Goal: Information Seeking & Learning: Check status

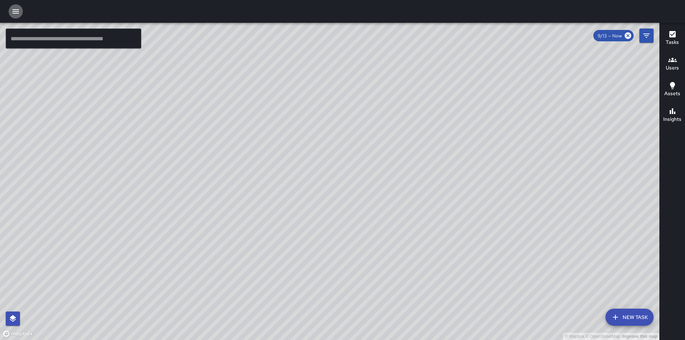
click at [17, 12] on icon "button" at bounding box center [15, 11] width 9 height 9
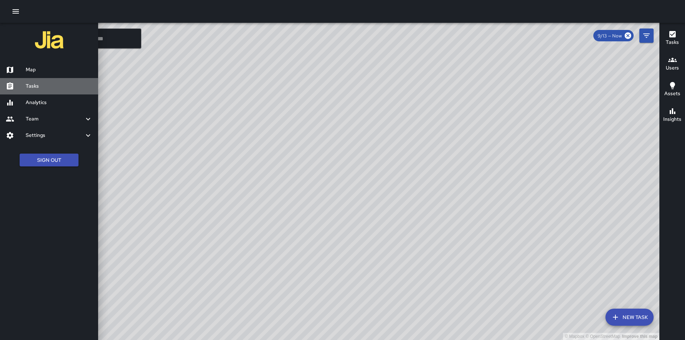
click at [46, 88] on h6 "Tasks" at bounding box center [59, 86] width 67 height 8
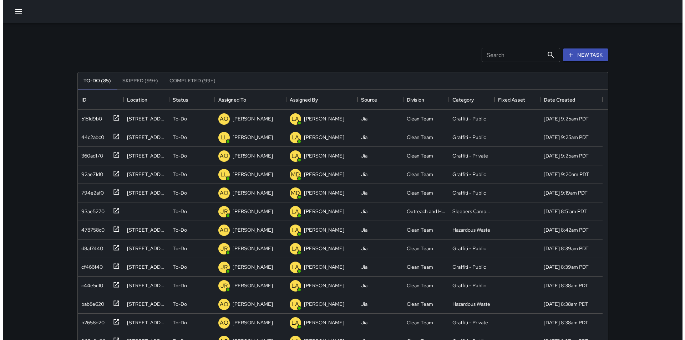
scroll to position [297, 525]
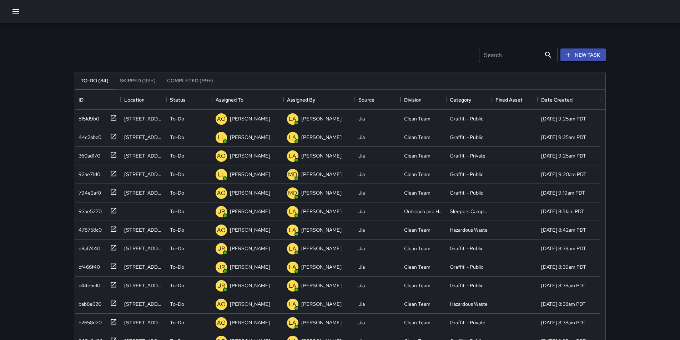
click at [228, 54] on div "Search Search New Task" at bounding box center [340, 54] width 534 height 37
click at [16, 12] on icon "button" at bounding box center [15, 11] width 9 height 9
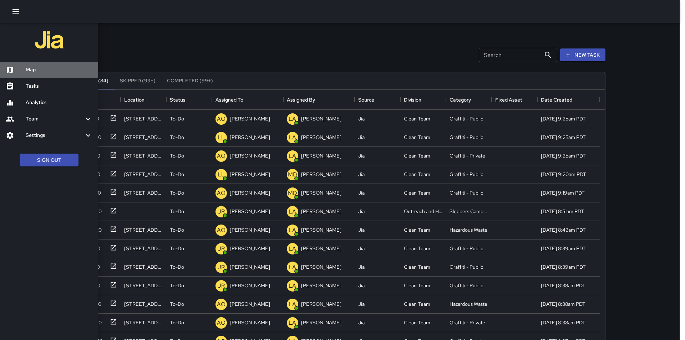
click at [43, 70] on h6 "Map" at bounding box center [59, 70] width 67 height 8
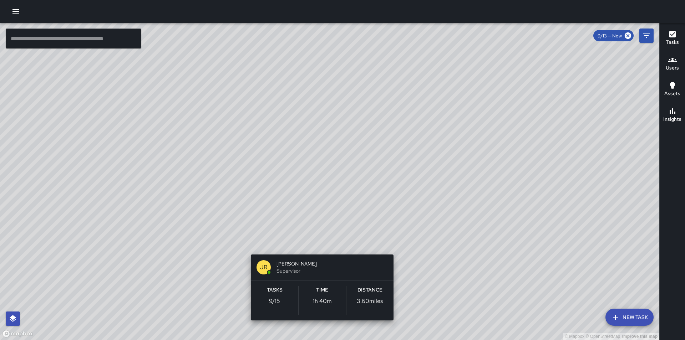
click at [320, 244] on div "© Mapbox © OpenStreetMap Improve this map JR [PERSON_NAME] Supervisor Tasks 9 /…" at bounding box center [329, 182] width 659 height 318
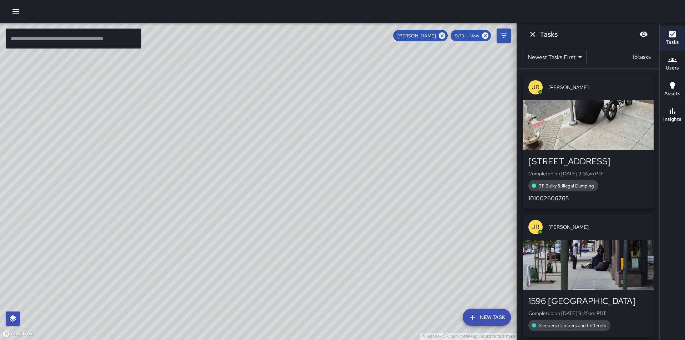
click at [574, 272] on div "button" at bounding box center [588, 265] width 131 height 50
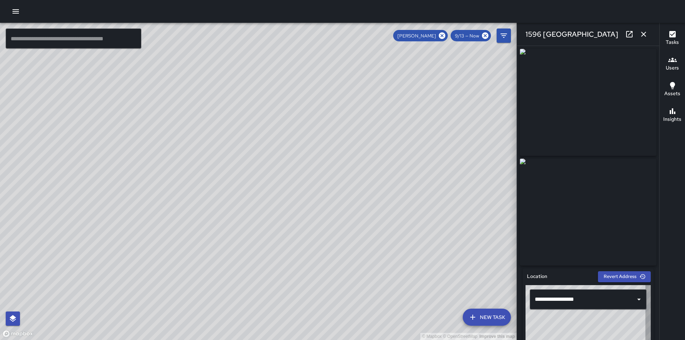
type input "**********"
click at [643, 32] on icon "button" at bounding box center [643, 34] width 9 height 9
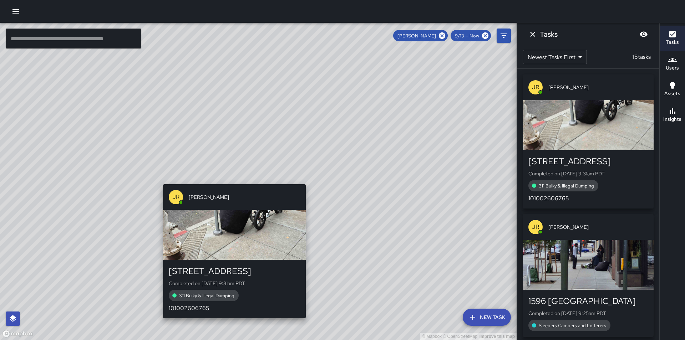
click at [232, 179] on div "© Mapbox © OpenStreetMap Improve this map JR [PERSON_NAME] [GEOGRAPHIC_DATA] Co…" at bounding box center [258, 182] width 517 height 318
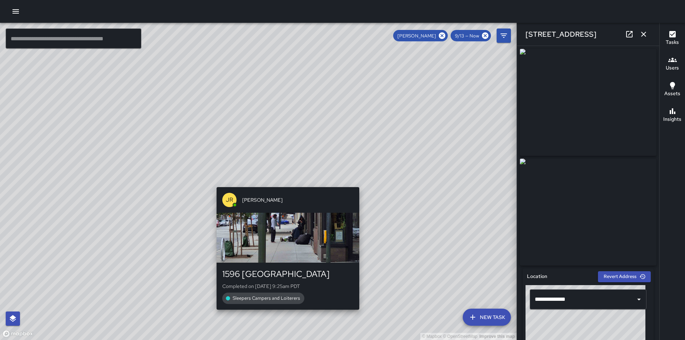
click at [282, 181] on div "© Mapbox © OpenStreetMap Improve this map JR [PERSON_NAME][GEOGRAPHIC_DATA][STR…" at bounding box center [258, 182] width 517 height 318
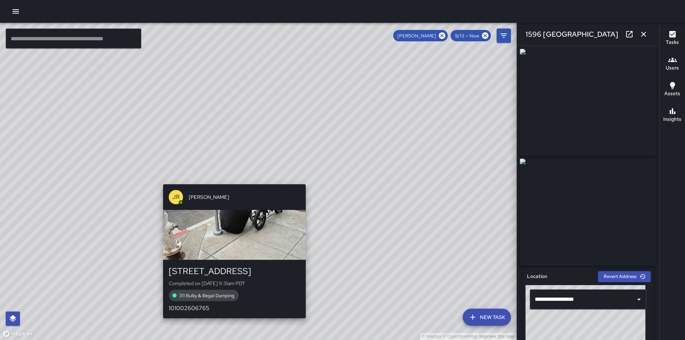
click at [230, 182] on div "JR [PERSON_NAME] 31 Page Street Completed on [DATE] 9:31am PDT 311 Bulky & Ille…" at bounding box center [234, 252] width 148 height 140
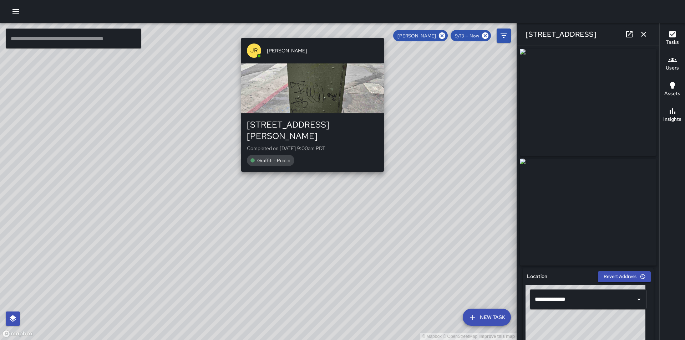
click at [387, 34] on div "© Mapbox © OpenStreetMap Improve this map JR [PERSON_NAME] [STREET_ADDRESS][PER…" at bounding box center [258, 182] width 517 height 318
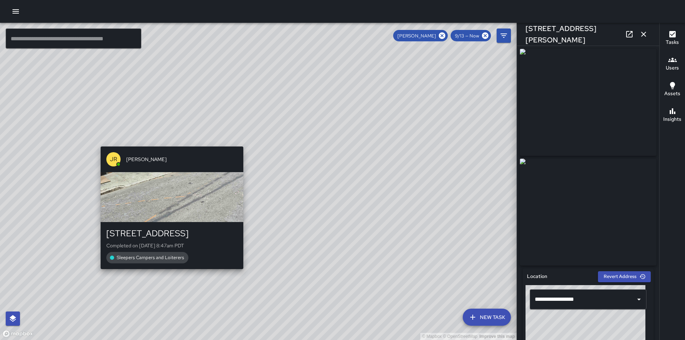
click at [170, 141] on div "© Mapbox © OpenStreetMap Improve this map JR [PERSON_NAME] [STREET_ADDRESS] Com…" at bounding box center [258, 182] width 517 height 318
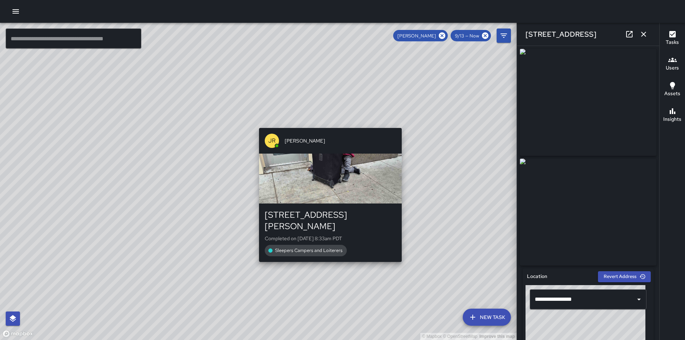
click at [328, 122] on div "© Mapbox © OpenStreetMap Improve this map JR [PERSON_NAME] [STREET_ADDRESS][PER…" at bounding box center [258, 182] width 517 height 318
type input "**********"
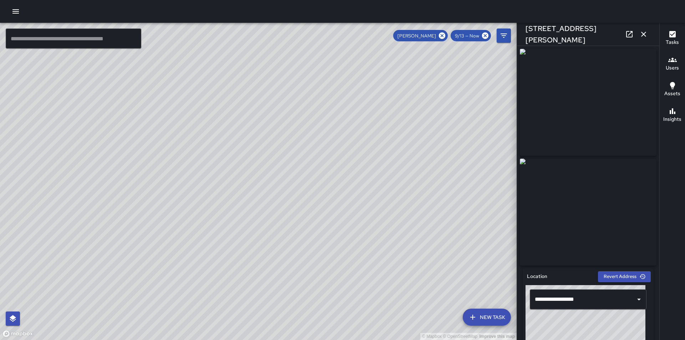
drag, startPoint x: 389, startPoint y: 124, endPoint x: 304, endPoint y: 168, distance: 95.4
click at [304, 168] on div "© Mapbox © OpenStreetMap Improve this map" at bounding box center [258, 182] width 517 height 318
drag, startPoint x: 293, startPoint y: 272, endPoint x: 351, endPoint y: 164, distance: 122.1
click at [351, 164] on div "© Mapbox © OpenStreetMap Improve this map" at bounding box center [258, 182] width 517 height 318
click at [442, 34] on icon at bounding box center [442, 35] width 6 height 6
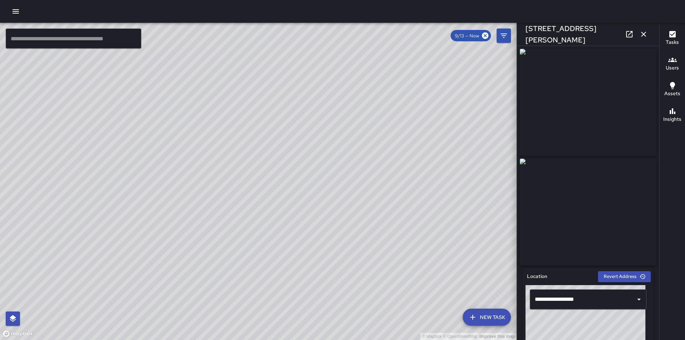
drag, startPoint x: 227, startPoint y: 76, endPoint x: 207, endPoint y: 219, distance: 144.1
click at [207, 219] on div "© Mapbox © OpenStreetMap Improve this map" at bounding box center [258, 182] width 517 height 318
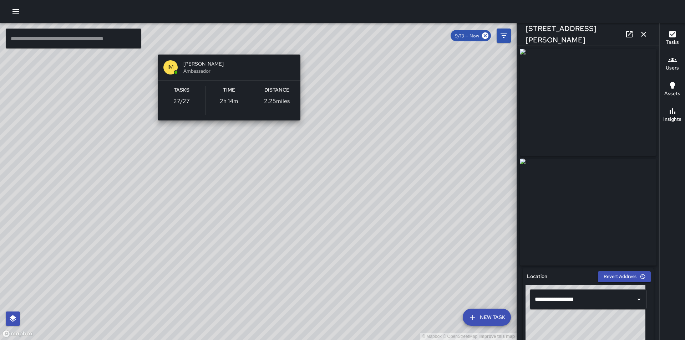
click at [224, 46] on div "© Mapbox © OpenStreetMap Improve this map IM [PERSON_NAME] Ambassador Tasks 27 …" at bounding box center [258, 182] width 517 height 318
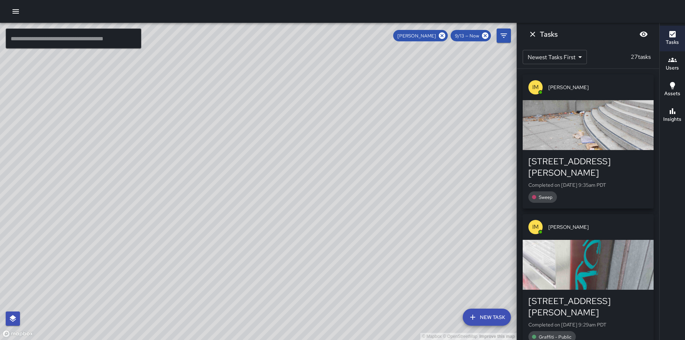
drag, startPoint x: 277, startPoint y: 93, endPoint x: 264, endPoint y: 224, distance: 131.2
click at [264, 224] on div "© Mapbox © OpenStreetMap Improve this map" at bounding box center [258, 182] width 517 height 318
click at [442, 36] on icon at bounding box center [442, 35] width 6 height 6
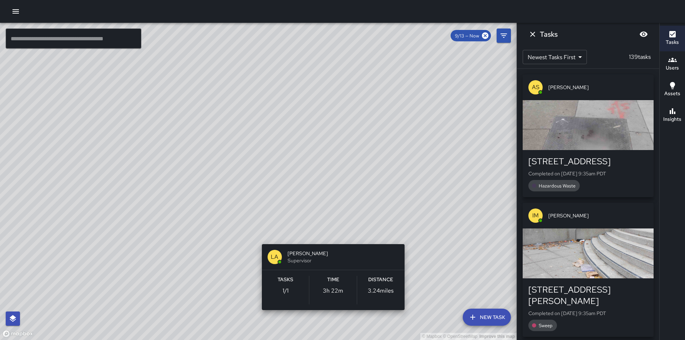
click at [406, 234] on div "© Mapbox © OpenStreetMap Improve this map LA [PERSON_NAME] Supervisor Tasks 1 /…" at bounding box center [258, 182] width 517 height 318
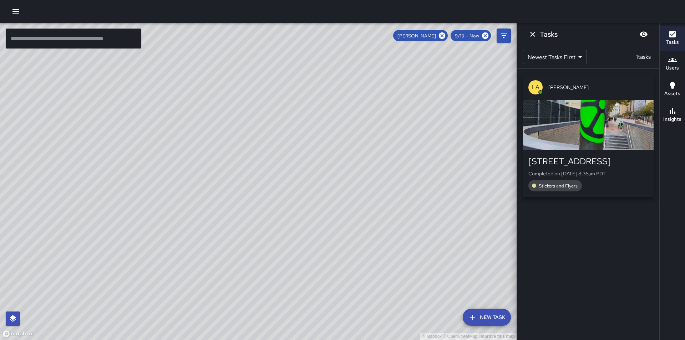
drag, startPoint x: 382, startPoint y: 224, endPoint x: 394, endPoint y: 148, distance: 77.7
click at [394, 148] on div "© Mapbox © OpenStreetMap Improve this map" at bounding box center [258, 182] width 517 height 318
click at [504, 37] on icon "Filters" at bounding box center [503, 35] width 9 height 9
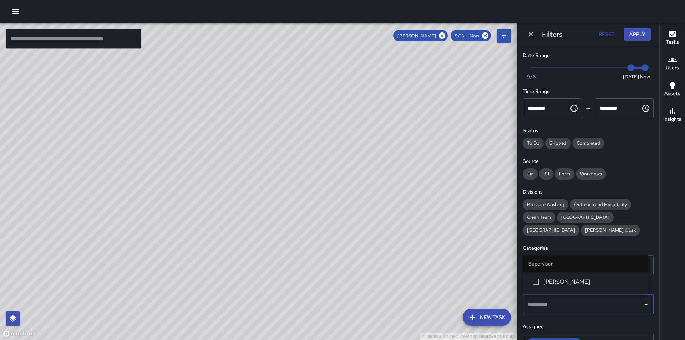
click at [575, 303] on input "text" at bounding box center [583, 305] width 114 height 14
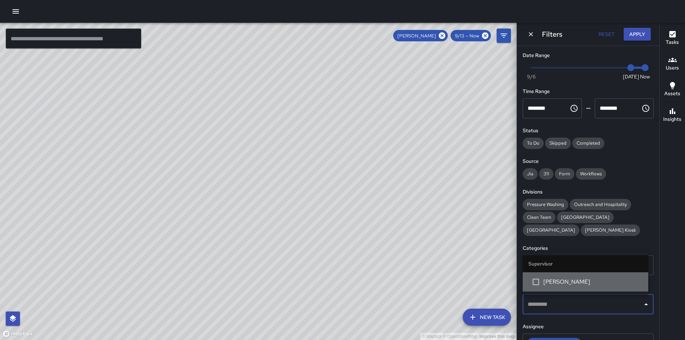
click at [579, 286] on li "[PERSON_NAME]" at bounding box center [586, 282] width 126 height 19
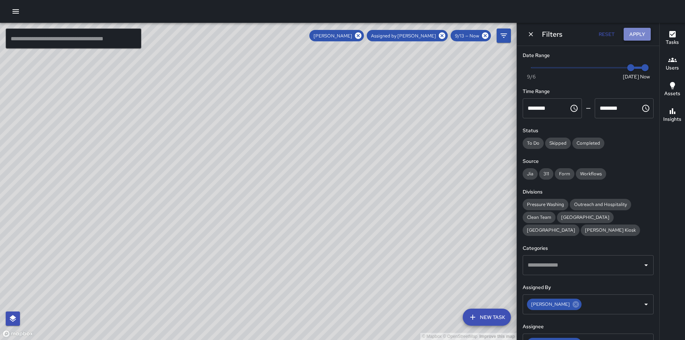
click at [638, 37] on button "Apply" at bounding box center [637, 34] width 27 height 13
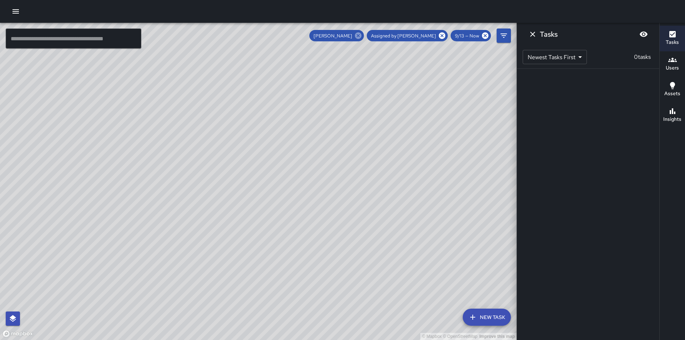
click at [361, 35] on icon at bounding box center [358, 35] width 6 height 6
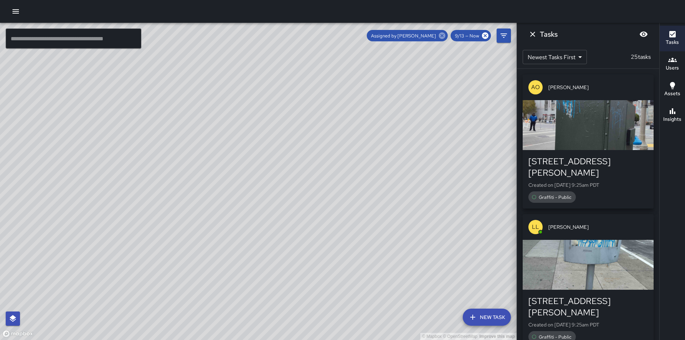
click at [443, 35] on icon at bounding box center [442, 36] width 8 height 8
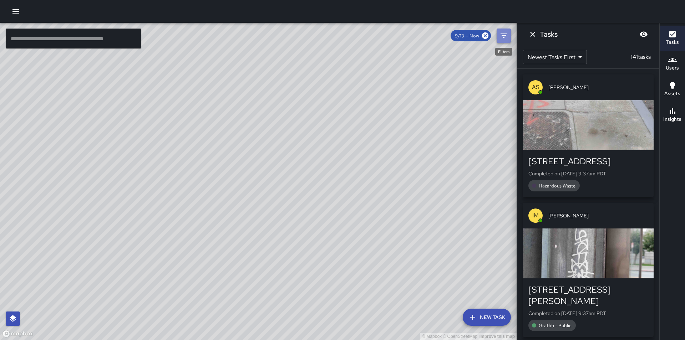
click at [506, 38] on icon "Filters" at bounding box center [503, 35] width 9 height 9
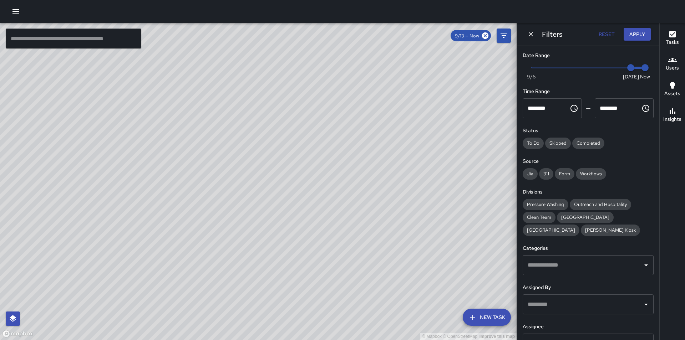
type input "*"
click at [532, 68] on span "Now [DATE] [DATE] 9:37 am" at bounding box center [588, 67] width 114 height 11
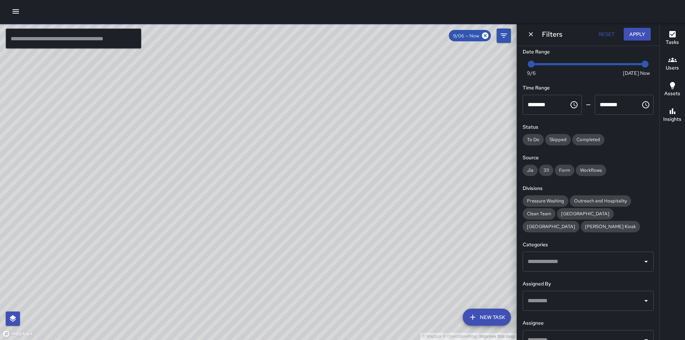
scroll to position [57, 0]
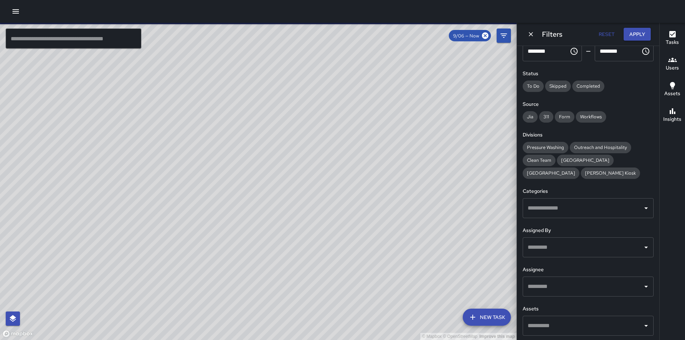
click at [602, 288] on input "text" at bounding box center [583, 287] width 114 height 14
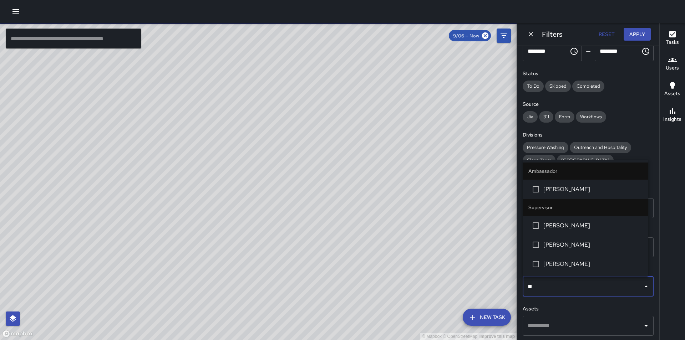
type input "***"
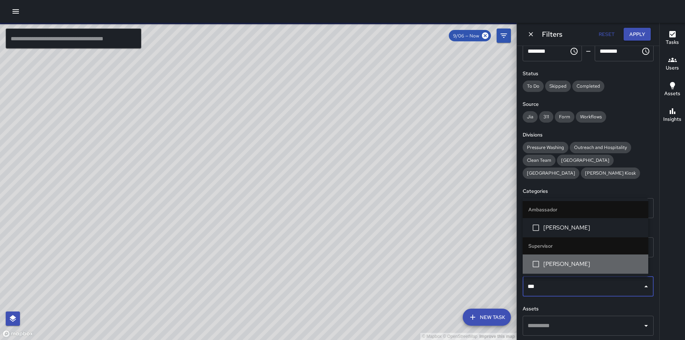
click at [594, 269] on li "[PERSON_NAME]" at bounding box center [586, 264] width 126 height 19
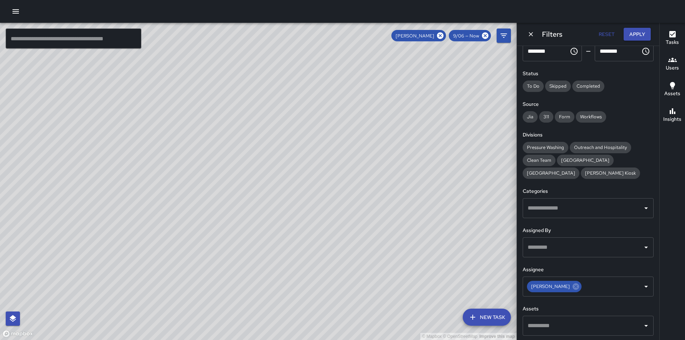
drag, startPoint x: 469, startPoint y: 205, endPoint x: 435, endPoint y: 171, distance: 47.4
click at [435, 171] on div "© Mapbox © OpenStreetMap Improve this map" at bounding box center [258, 182] width 517 height 318
click at [439, 34] on icon at bounding box center [440, 35] width 6 height 6
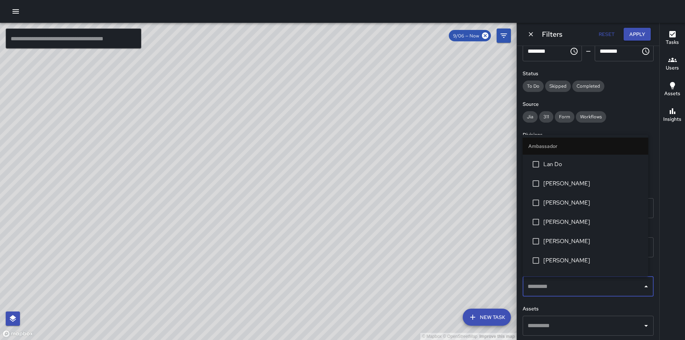
click at [572, 285] on input "text" at bounding box center [583, 287] width 114 height 14
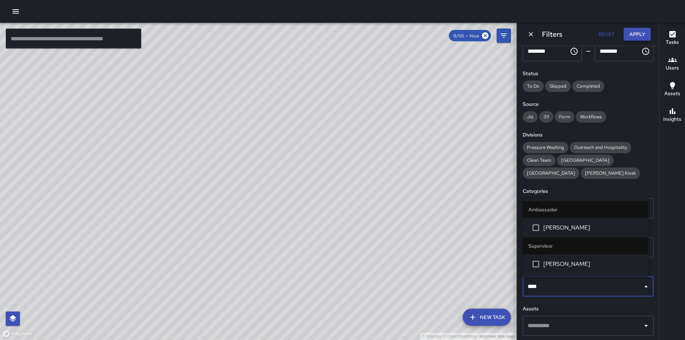
type input "*****"
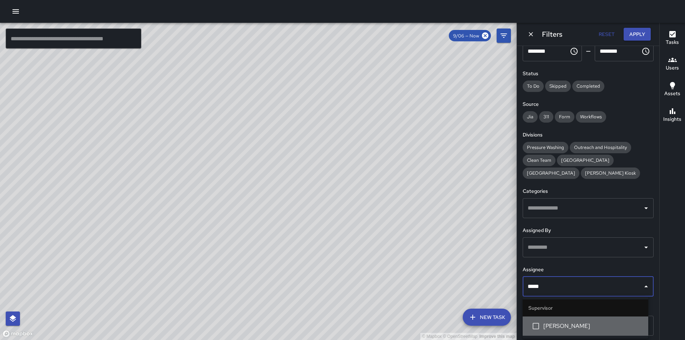
click at [572, 323] on span "[PERSON_NAME]" at bounding box center [592, 326] width 99 height 9
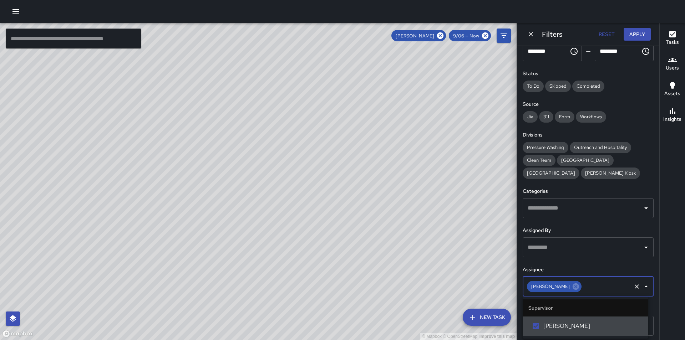
click at [443, 181] on div "© Mapbox © OpenStreetMap Improve this map" at bounding box center [258, 182] width 517 height 318
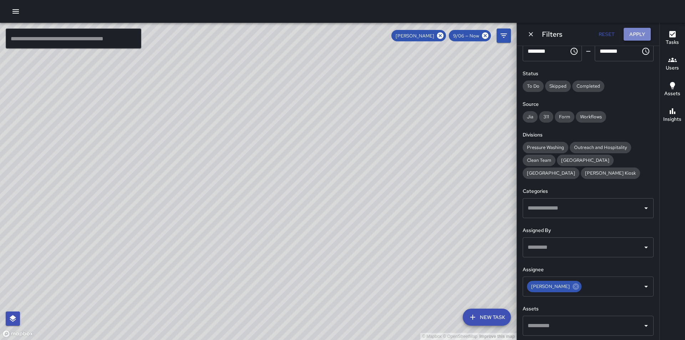
click at [642, 34] on button "Apply" at bounding box center [637, 34] width 27 height 13
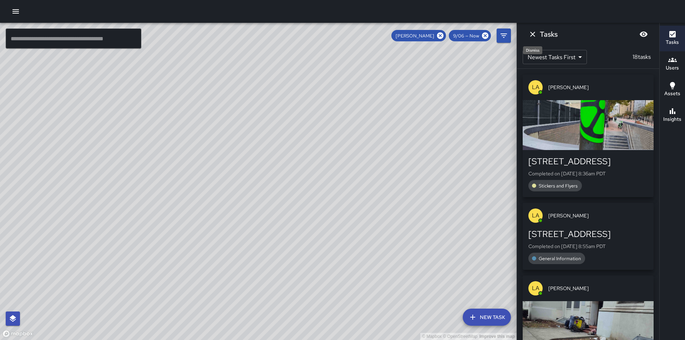
click at [531, 33] on icon "Dismiss" at bounding box center [532, 34] width 5 height 5
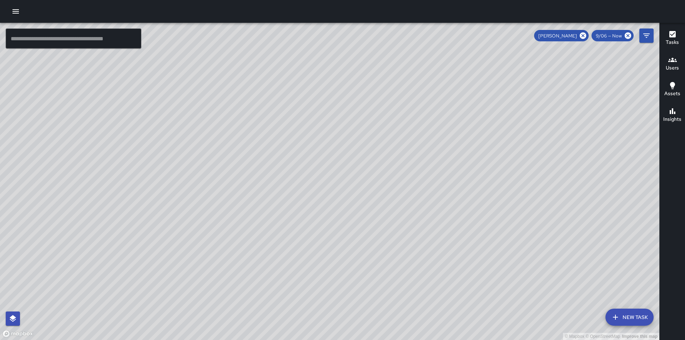
click at [610, 32] on div "9/06 — Now" at bounding box center [613, 35] width 42 height 11
click at [614, 36] on span "9/06 — Now" at bounding box center [609, 36] width 35 height 6
click at [643, 36] on icon "Filters" at bounding box center [646, 35] width 9 height 9
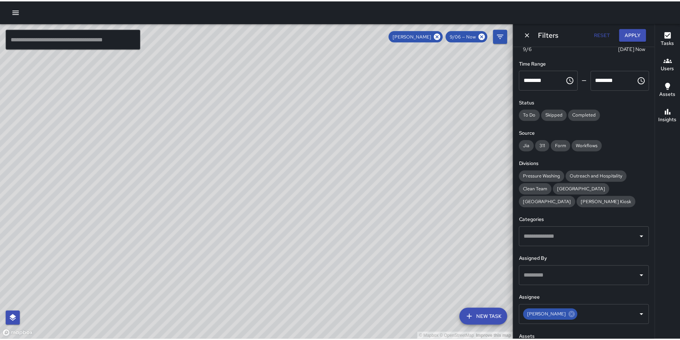
scroll to position [0, 0]
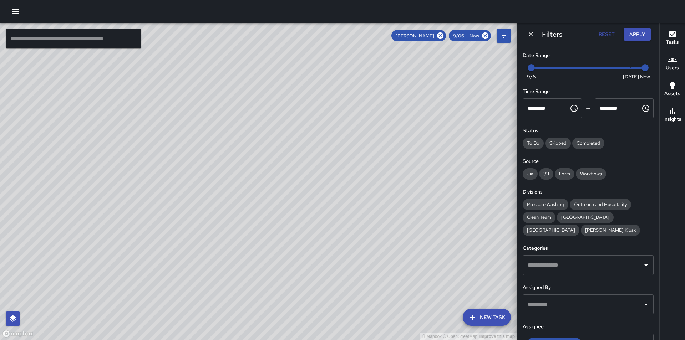
click at [554, 33] on h6 "Filters" at bounding box center [552, 34] width 20 height 11
click at [16, 13] on icon "button" at bounding box center [15, 11] width 6 height 4
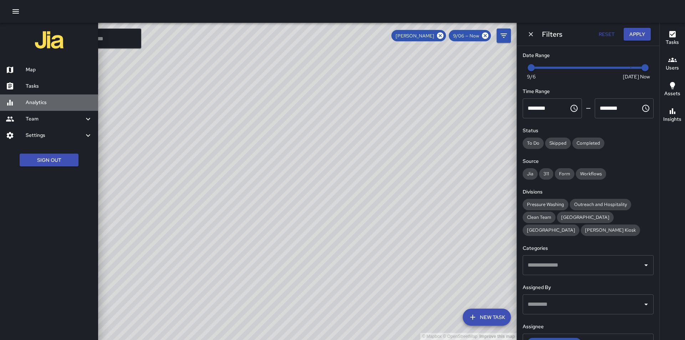
click at [49, 99] on h6 "Analytics" at bounding box center [59, 103] width 67 height 8
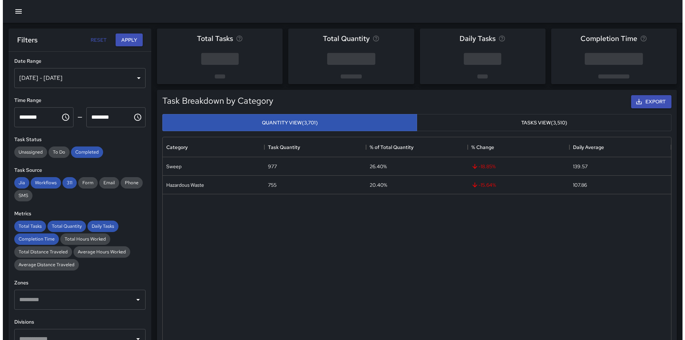
scroll to position [208, 503]
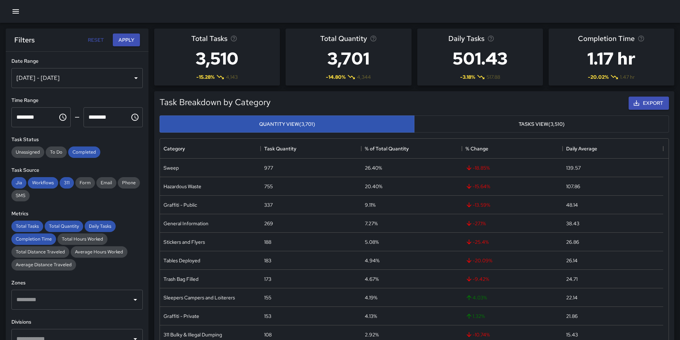
click at [16, 13] on icon "button" at bounding box center [15, 11] width 6 height 4
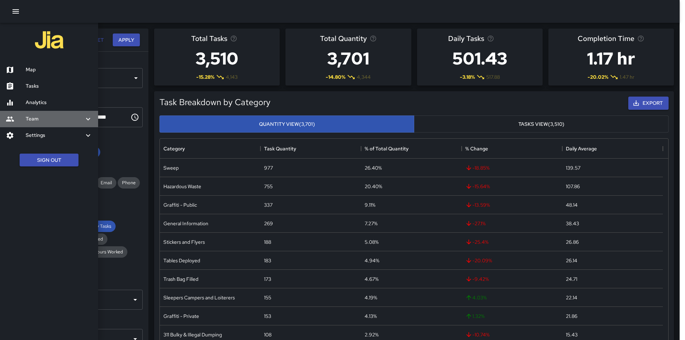
click at [48, 120] on h6 "Team" at bounding box center [55, 119] width 58 height 8
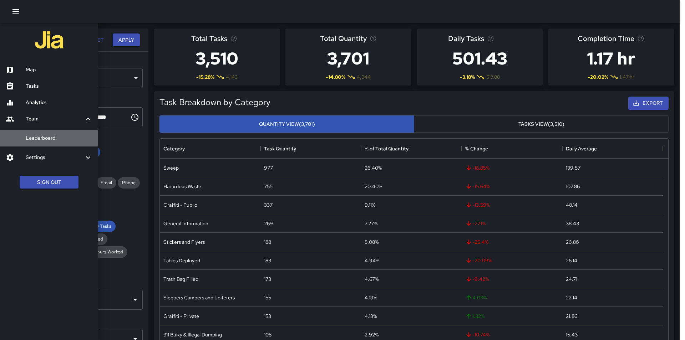
click at [49, 137] on h6 "Leaderboard" at bounding box center [59, 139] width 67 height 8
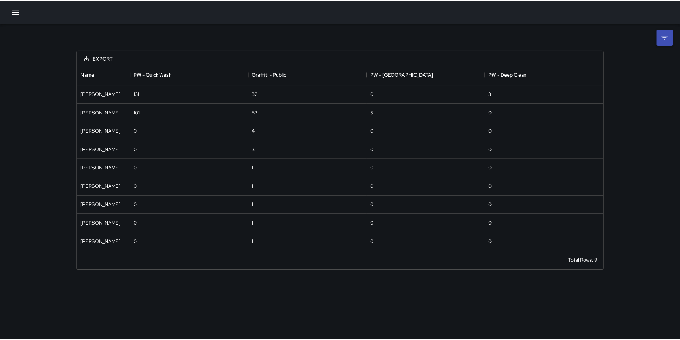
scroll to position [182, 525]
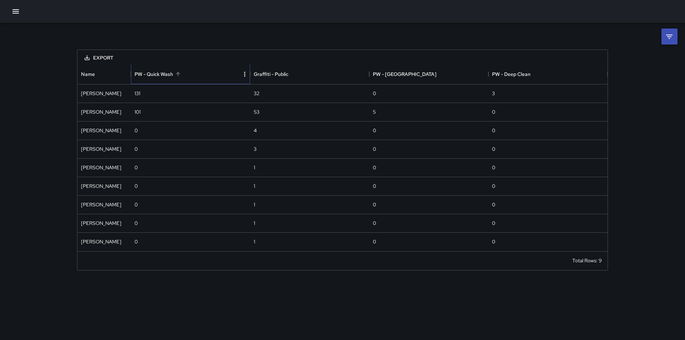
click at [156, 75] on div "PW - Quick Wash" at bounding box center [154, 74] width 39 height 20
click at [666, 33] on icon at bounding box center [669, 36] width 9 height 9
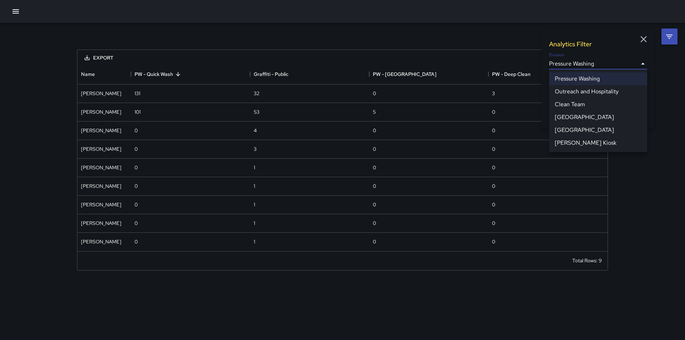
click at [644, 65] on body "**********" at bounding box center [342, 170] width 685 height 340
click at [615, 106] on li "Clean Team" at bounding box center [598, 104] width 98 height 13
type input "**********"
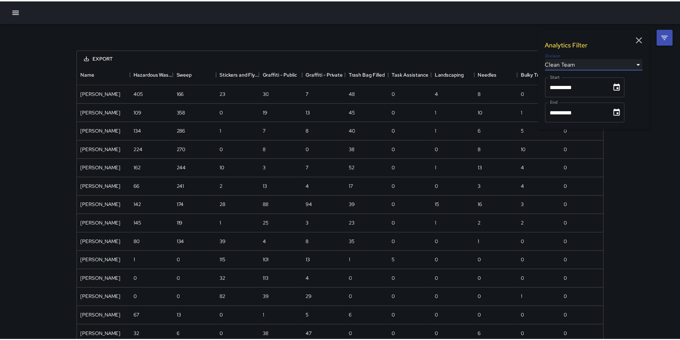
scroll to position [497, 525]
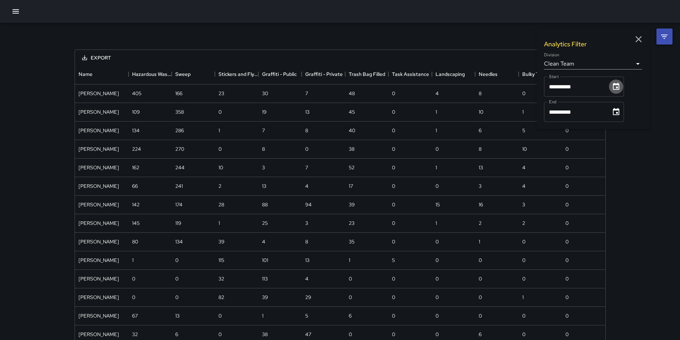
click at [619, 89] on icon "Choose date, selected date is Sep 1, 2025" at bounding box center [616, 86] width 6 height 7
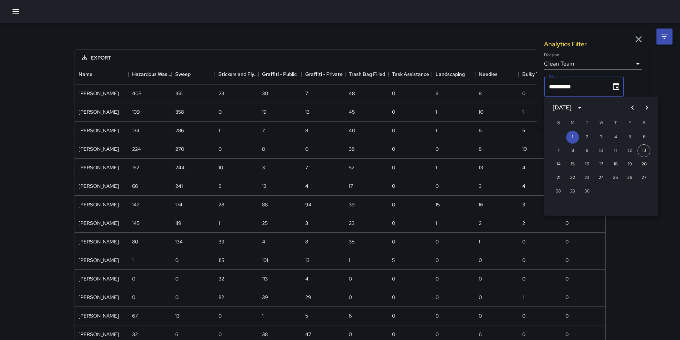
click at [635, 108] on icon "Previous month" at bounding box center [632, 107] width 9 height 9
click at [632, 138] on button "1" at bounding box center [629, 137] width 13 height 13
type input "**********"
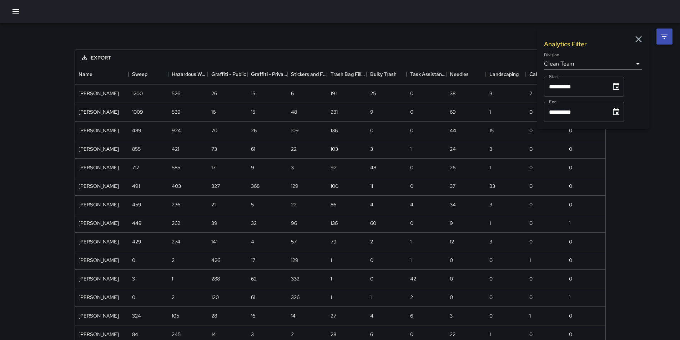
scroll to position [664, 525]
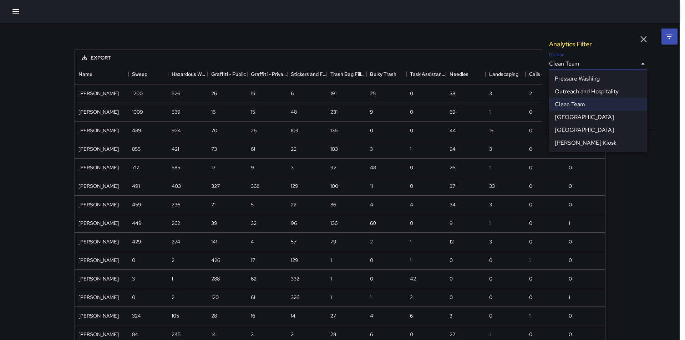
click at [669, 128] on div at bounding box center [342, 170] width 685 height 340
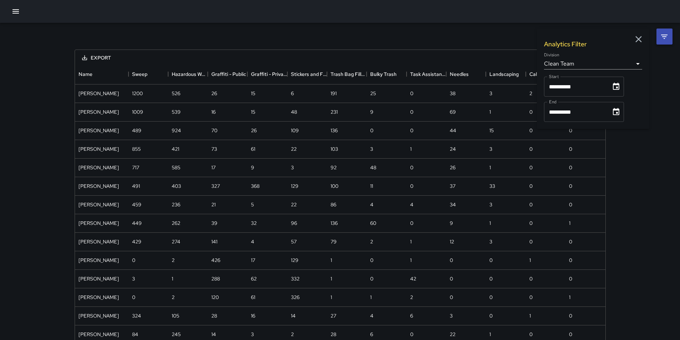
click at [638, 38] on icon "button" at bounding box center [638, 39] width 11 height 11
click at [576, 97] on div "1" at bounding box center [585, 94] width 40 height 19
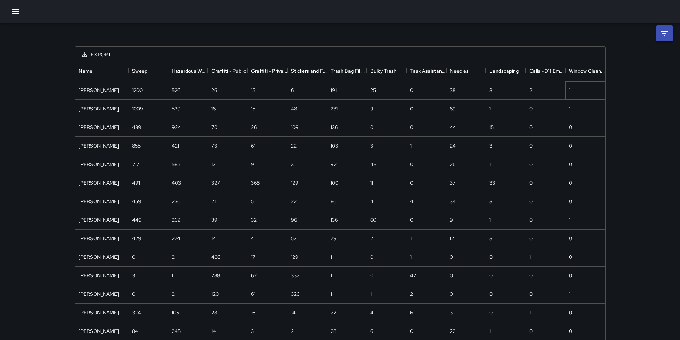
scroll to position [2, 0]
click at [15, 13] on icon "button" at bounding box center [15, 11] width 6 height 4
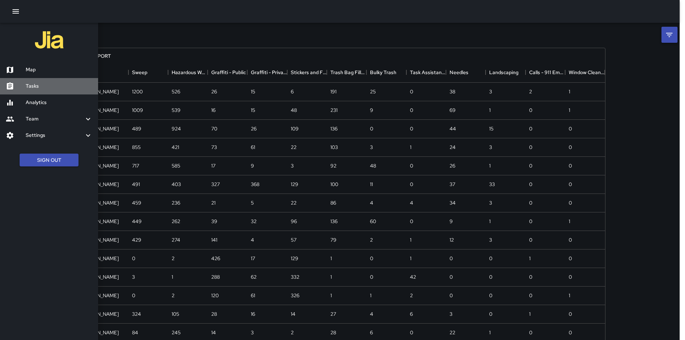
click at [58, 86] on h6 "Tasks" at bounding box center [59, 86] width 67 height 8
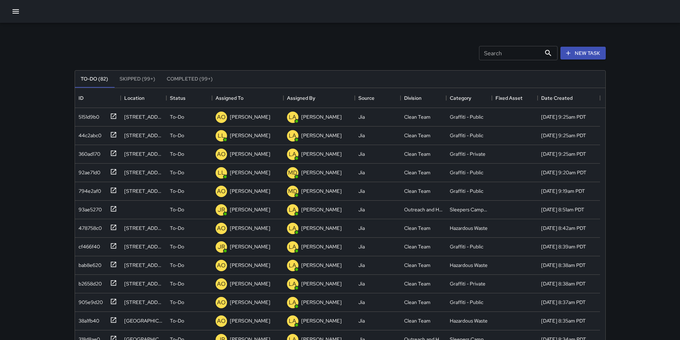
scroll to position [297, 525]
click at [82, 118] on div "10100260" at bounding box center [88, 116] width 24 height 10
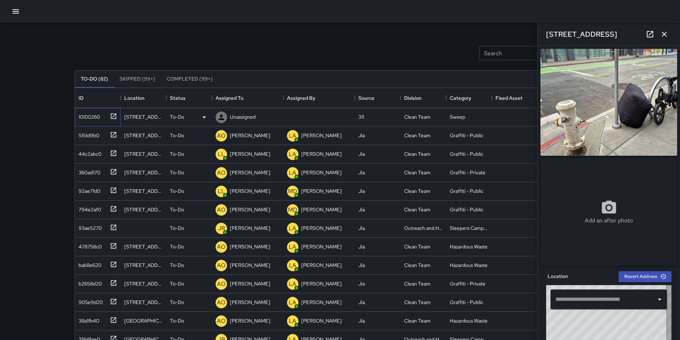
type input "**********"
click at [206, 116] on icon at bounding box center [204, 117] width 9 height 9
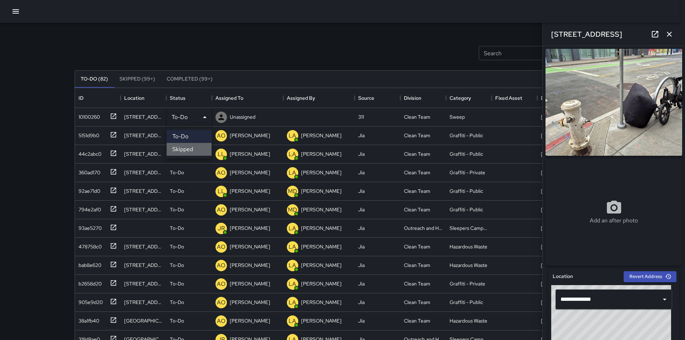
click at [202, 151] on li "Skipped" at bounding box center [189, 149] width 45 height 13
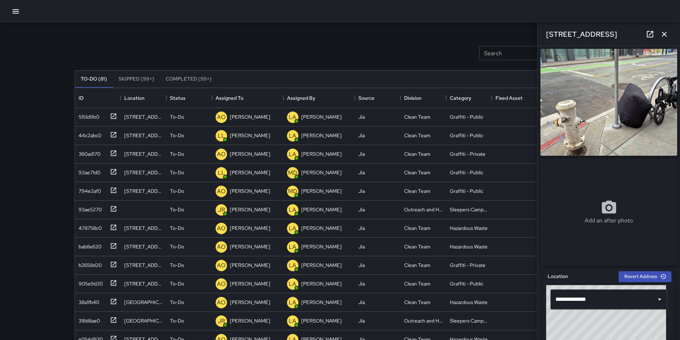
click at [218, 41] on div "Search Search New Task" at bounding box center [340, 53] width 534 height 37
click at [20, 11] on button "button" at bounding box center [16, 11] width 14 height 14
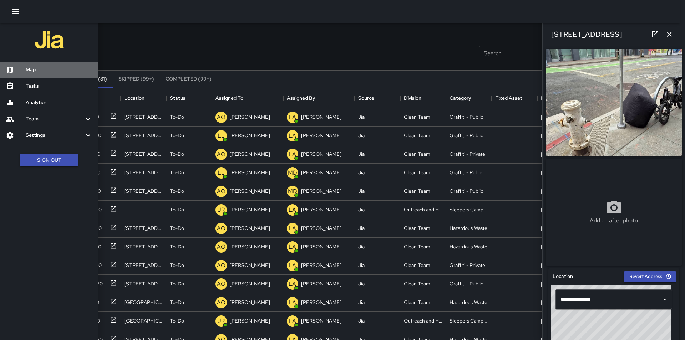
click at [46, 74] on div "Map" at bounding box center [49, 70] width 98 height 16
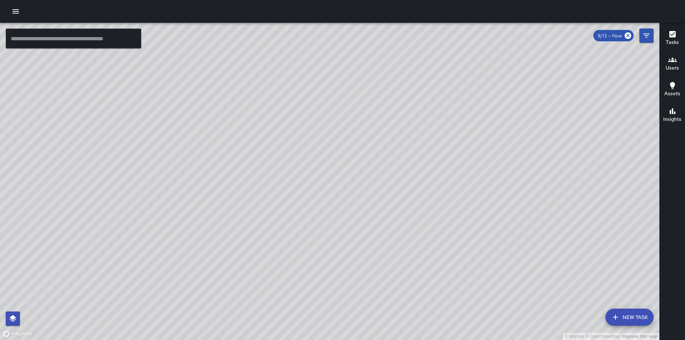
click at [275, 208] on div "© Mapbox © OpenStreetMap Improve this map" at bounding box center [329, 182] width 659 height 318
